Goal: Find specific page/section: Find specific page/section

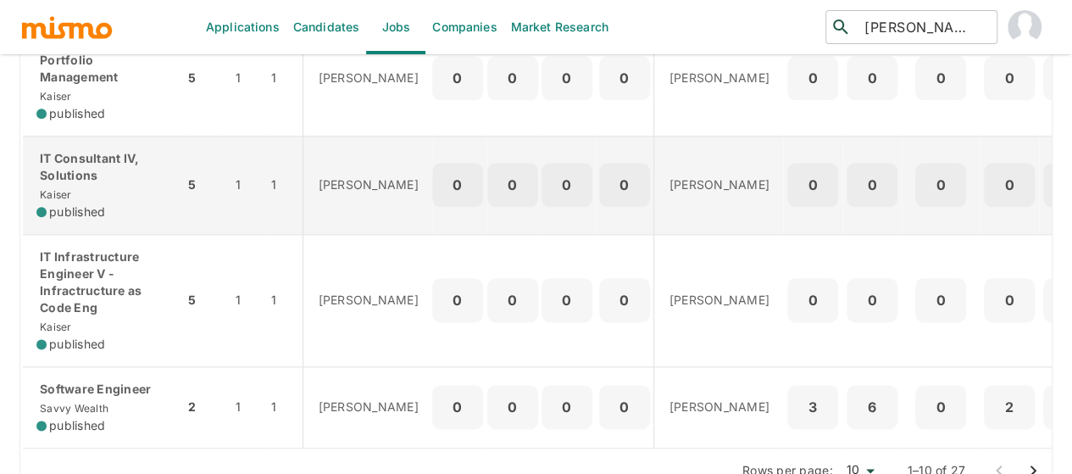
scroll to position [932, 0]
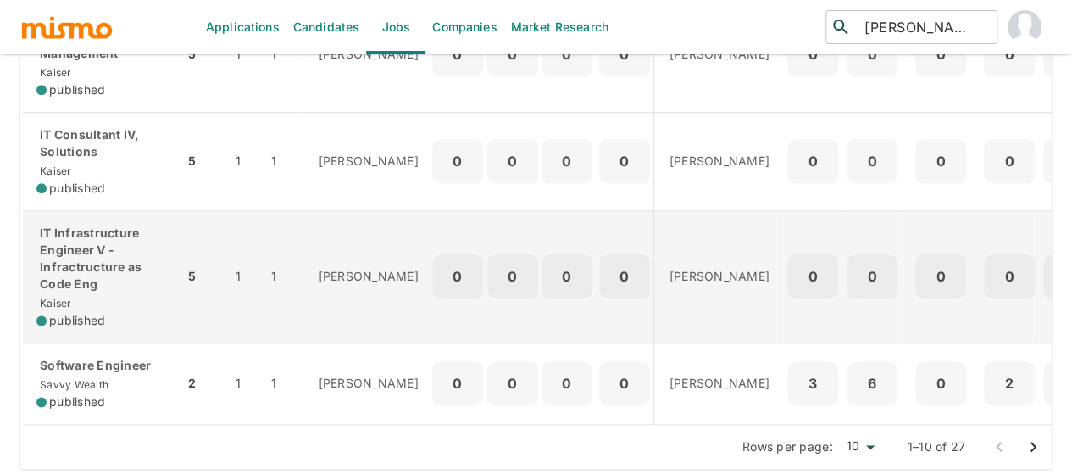
click at [92, 272] on p "IT Infrastructure Engineer V - Infractructure as Code Eng" at bounding box center [103, 259] width 134 height 68
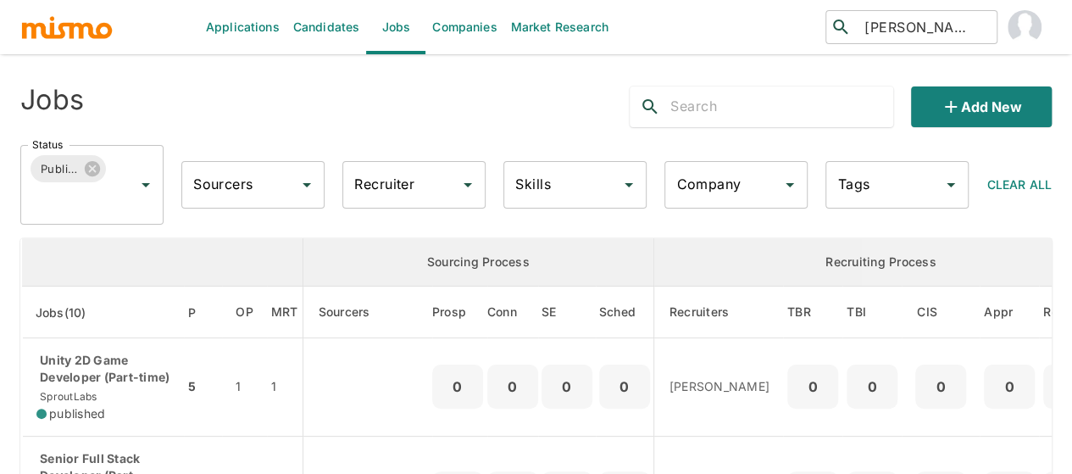
scroll to position [0, 0]
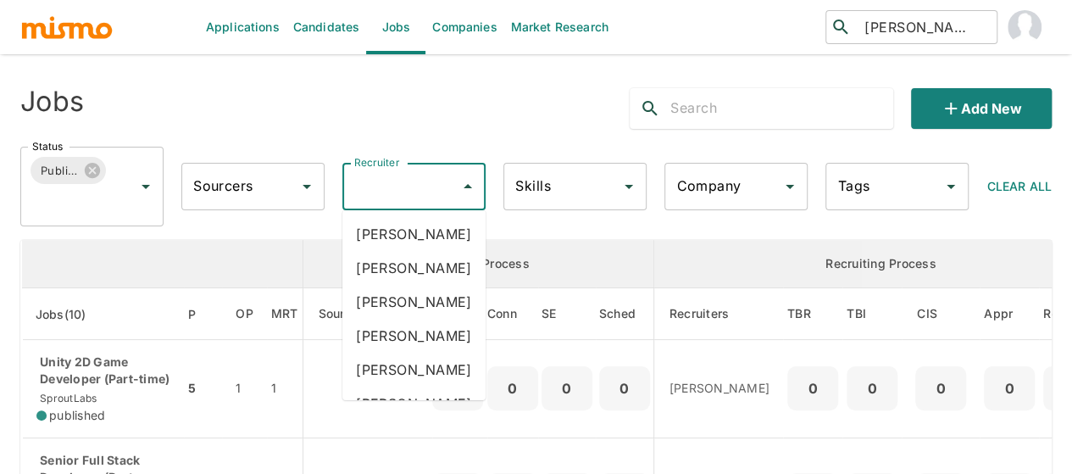
click at [385, 186] on div "Recruiter Recruiter" at bounding box center [413, 186] width 143 height 47
type input "mai"
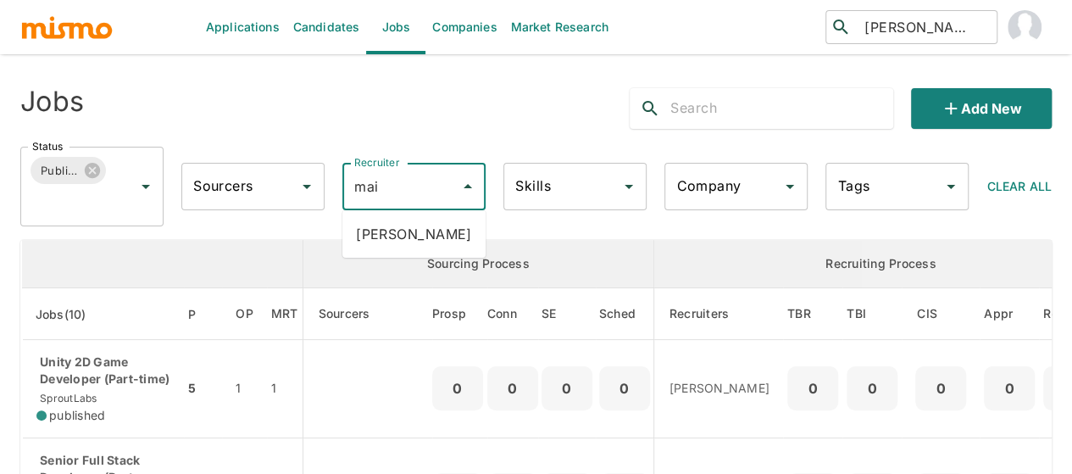
click at [400, 240] on li "Maia Reyes" at bounding box center [413, 234] width 143 height 34
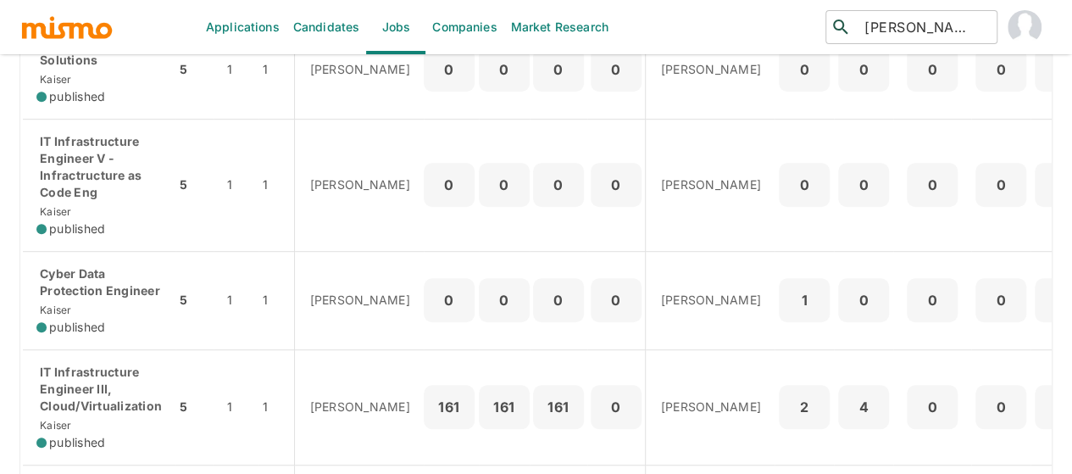
scroll to position [509, 0]
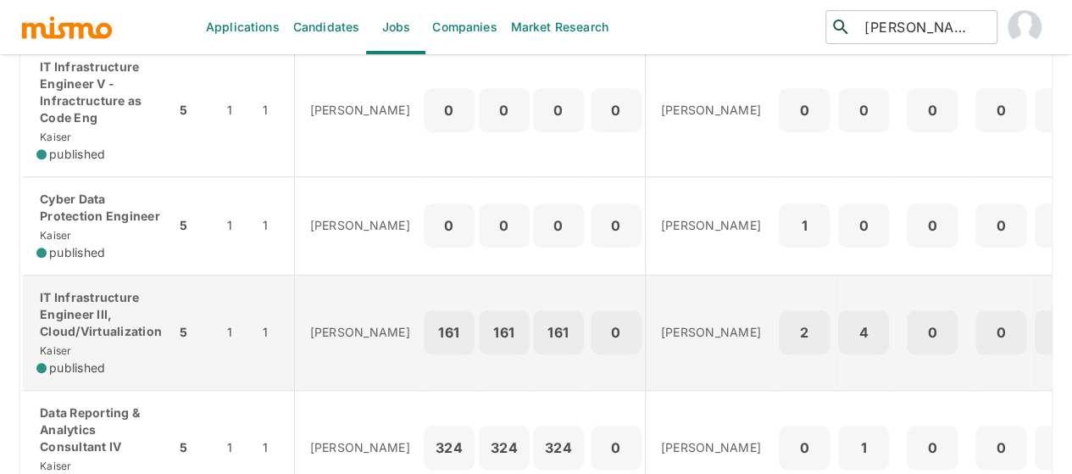
click at [81, 320] on p "IT Infrastructure Engineer III, Cloud/Virtualization" at bounding box center [98, 314] width 125 height 51
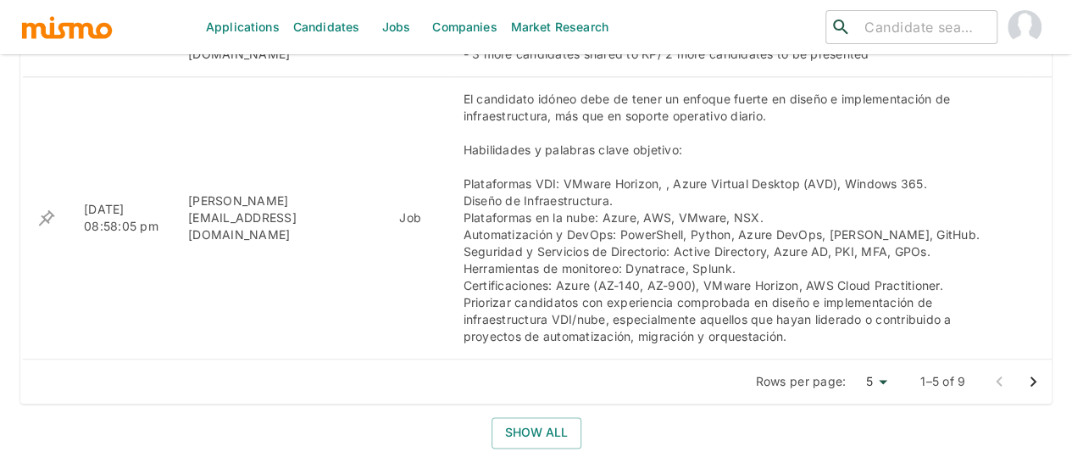
scroll to position [932, 0]
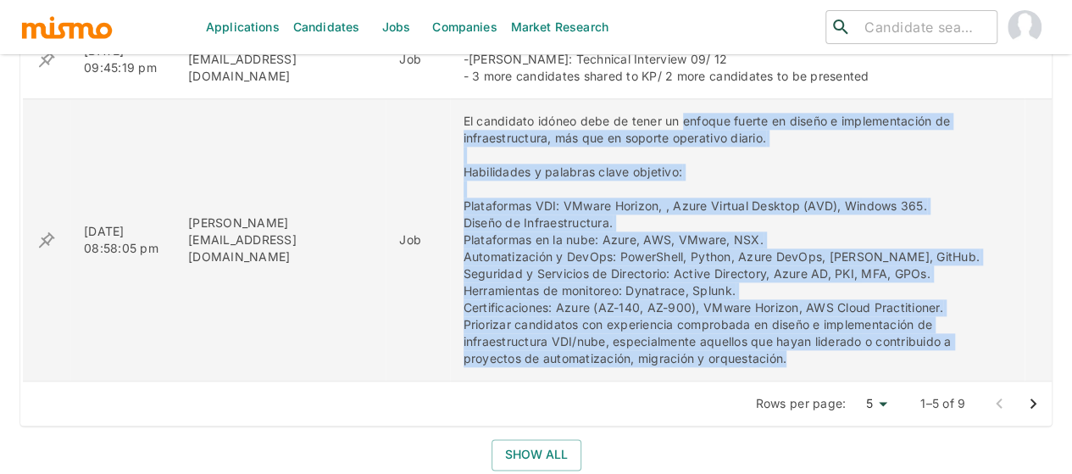
drag, startPoint x: 583, startPoint y: 354, endPoint x: 636, endPoint y: 114, distance: 246.4
click at [636, 114] on div "El candidato idóneo debe de tener un enfoque fuerte en diseño e implementación …" at bounding box center [738, 240] width 548 height 254
copy div "enfoque fuerte en diseño e implementación de infraestructura, más que en soport…"
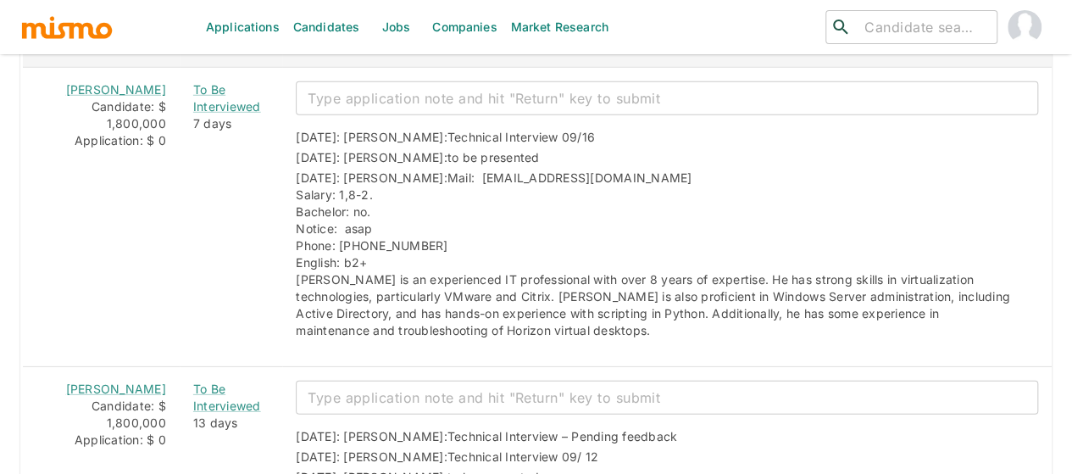
scroll to position [2373, 0]
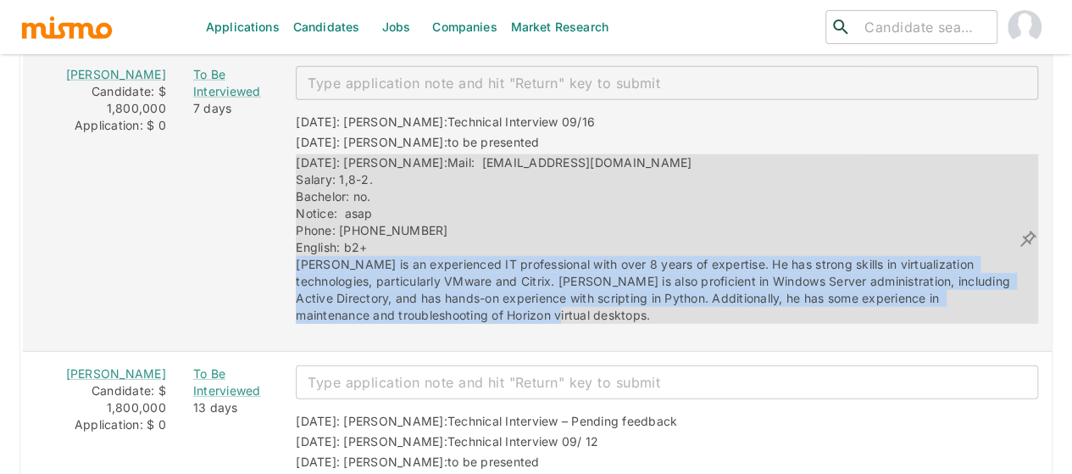
drag, startPoint x: 428, startPoint y: 303, endPoint x: 275, endPoint y: 258, distance: 159.9
click at [296, 258] on div "08/28/2025: Kaiser: Mail: Kevinhch@hotmail.com Salary: 1,8-2. Bachelor: no. Not…" at bounding box center [657, 239] width 722 height 170
copy span "Kevin is an experienced IT professional with over 8 years of expertise. He has …"
